Goal: Find specific fact: Find specific fact

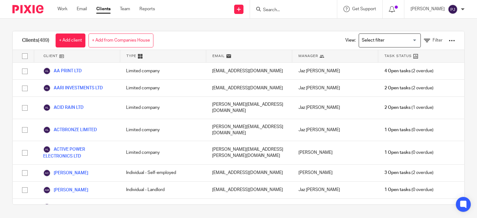
scroll to position [5654, 0]
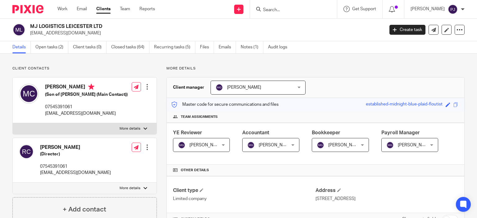
scroll to position [499, 0]
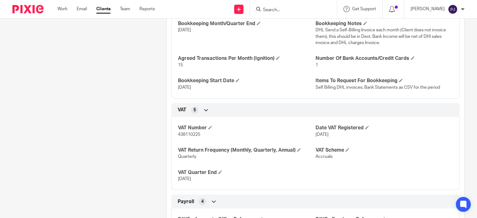
click at [179, 133] on span "438110225" at bounding box center [189, 135] width 22 height 4
copy span "438110225"
